Goal: Information Seeking & Learning: Learn about a topic

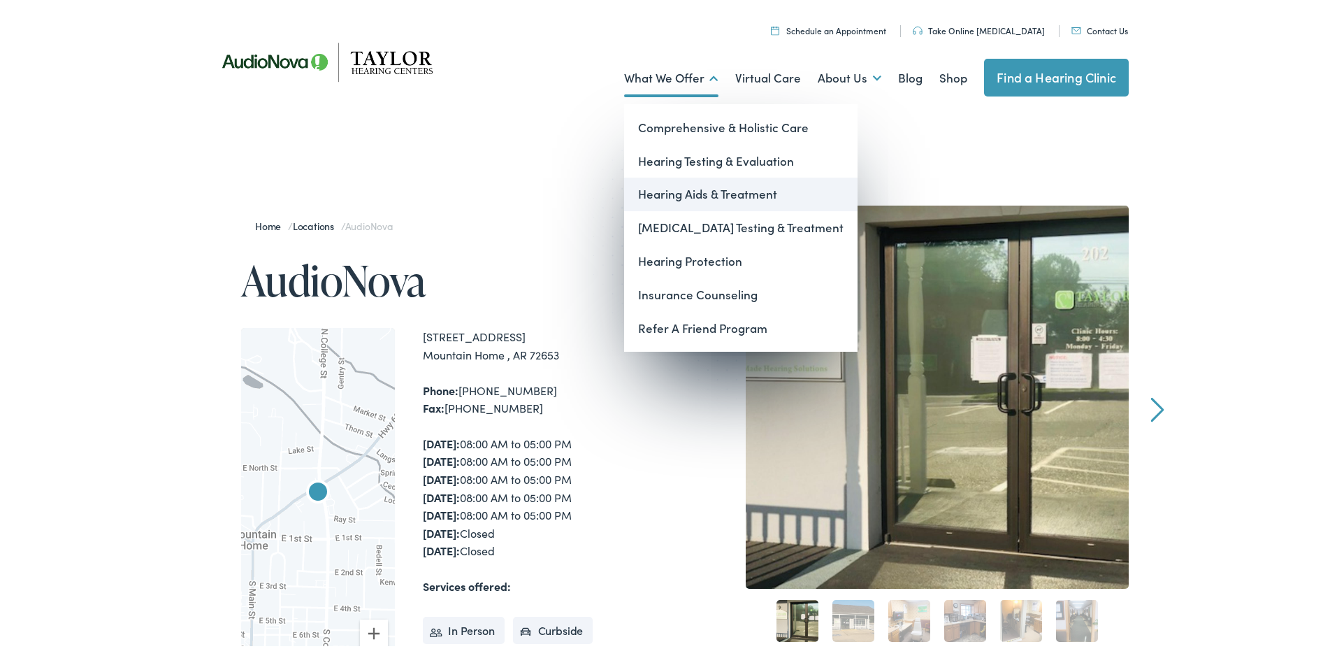
click at [672, 194] on link "Hearing Aids & Treatment" at bounding box center [740, 192] width 233 height 34
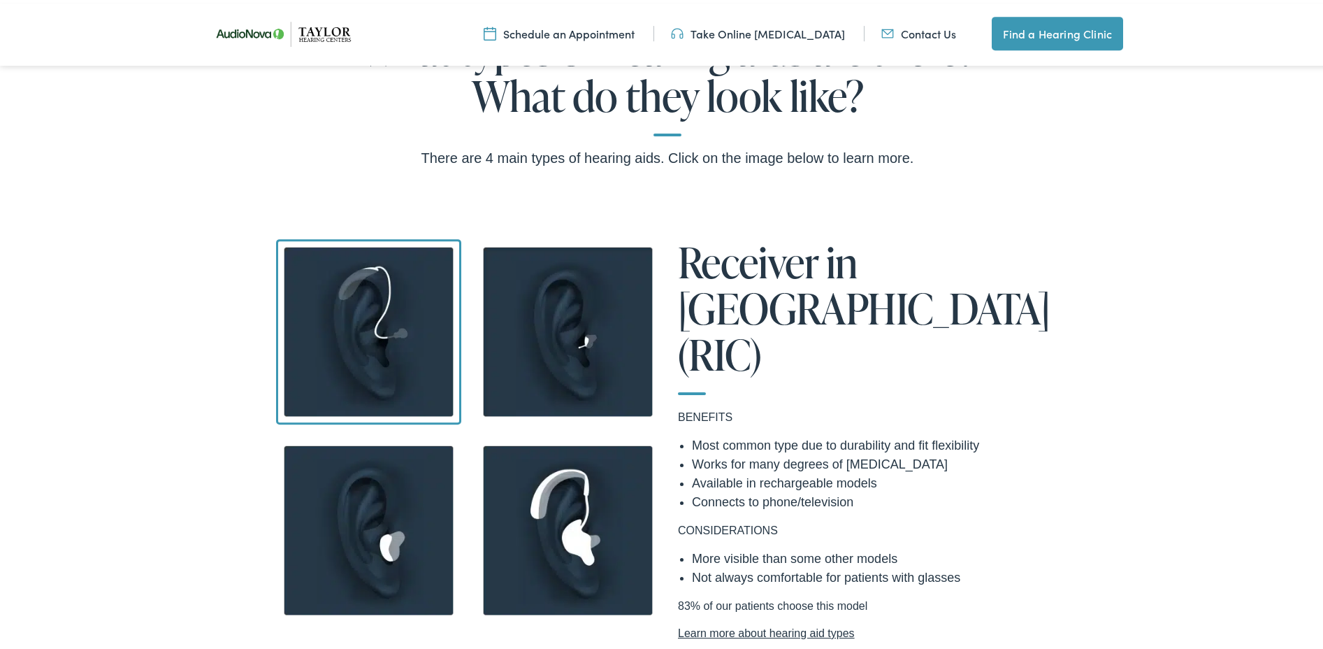
scroll to position [1123, 0]
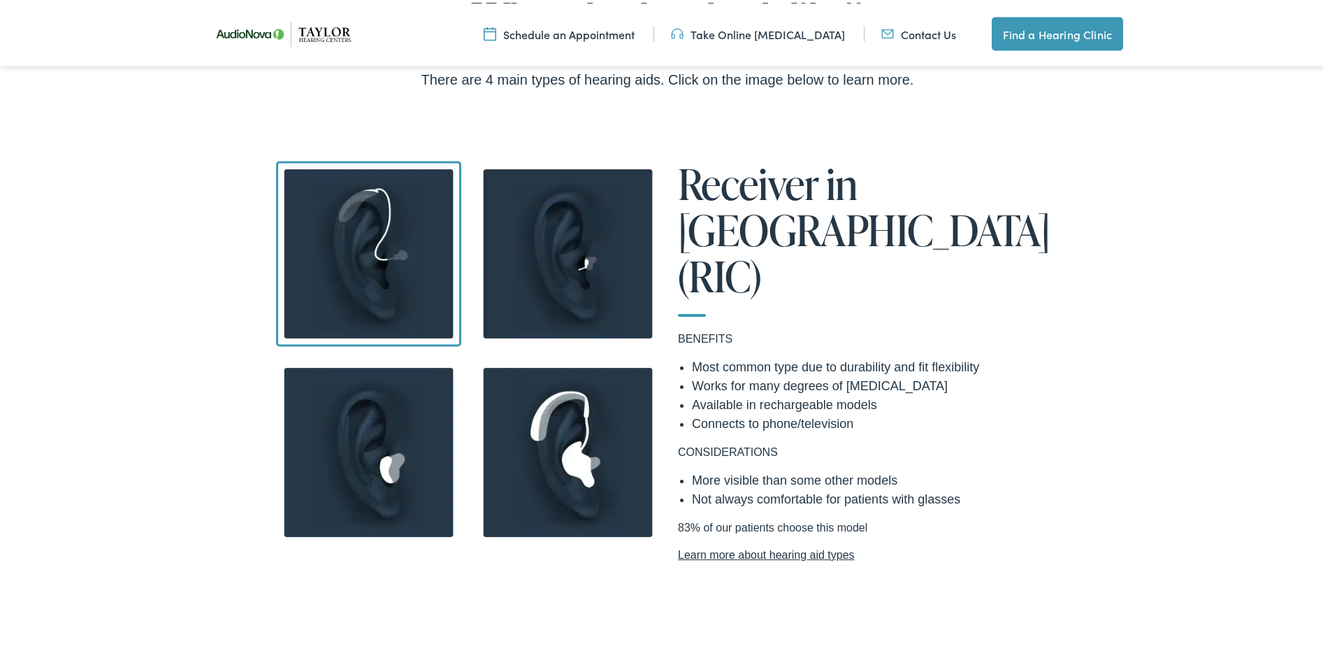
click at [718, 544] on link "Learn more about hearing aid types" at bounding box center [866, 552] width 377 height 17
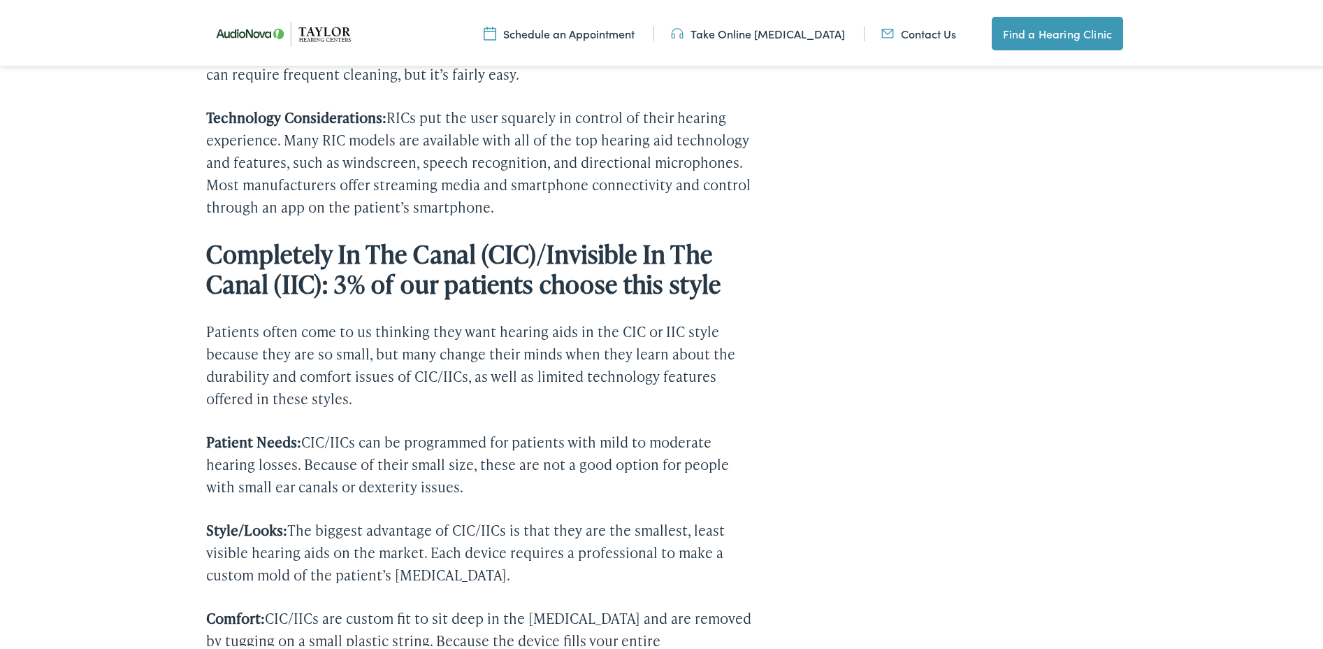
scroll to position [1943, 0]
